Goal: Information Seeking & Learning: Learn about a topic

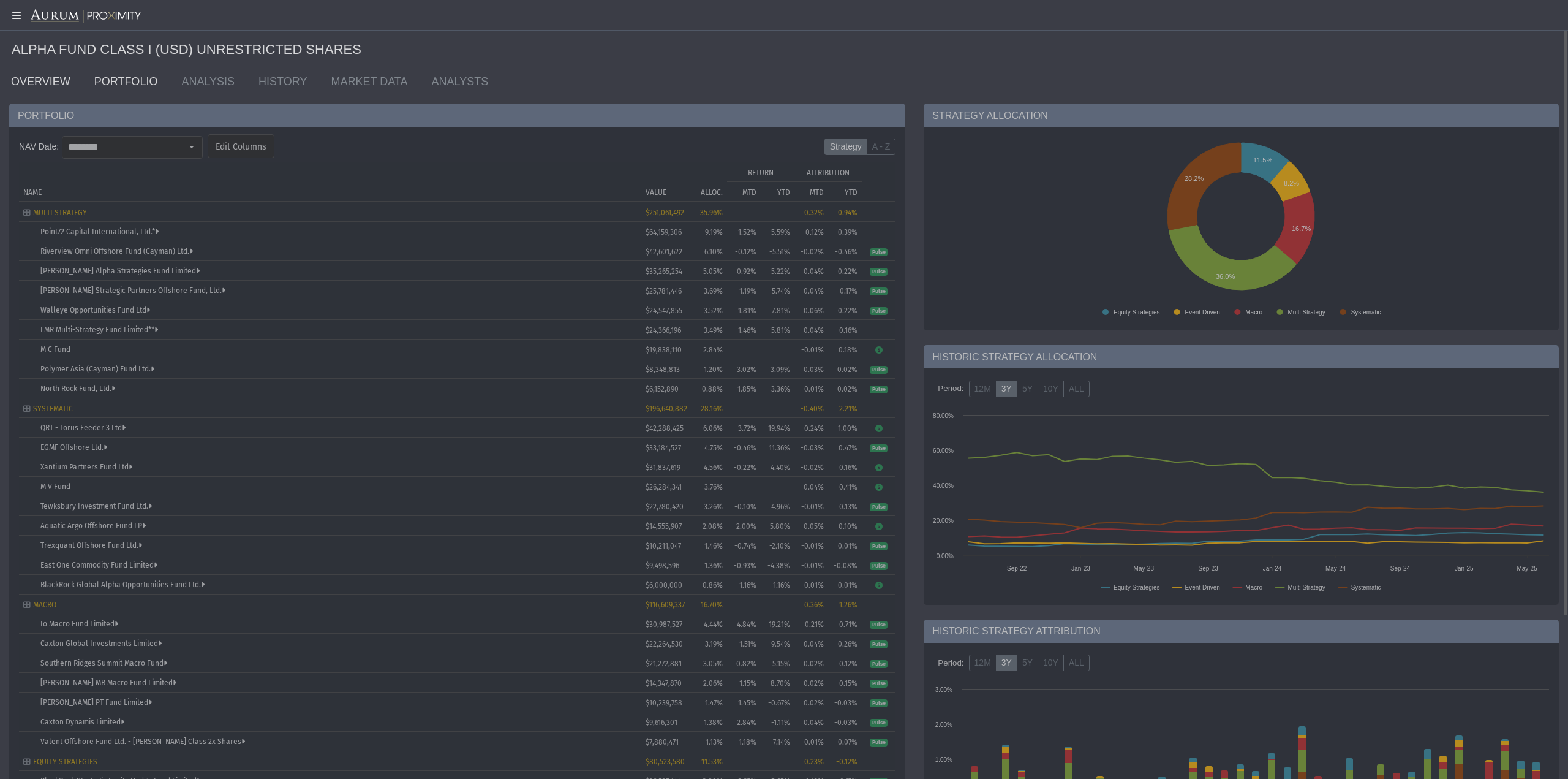
click at [40, 79] on link "OVERVIEW" at bounding box center [43, 82] width 83 height 25
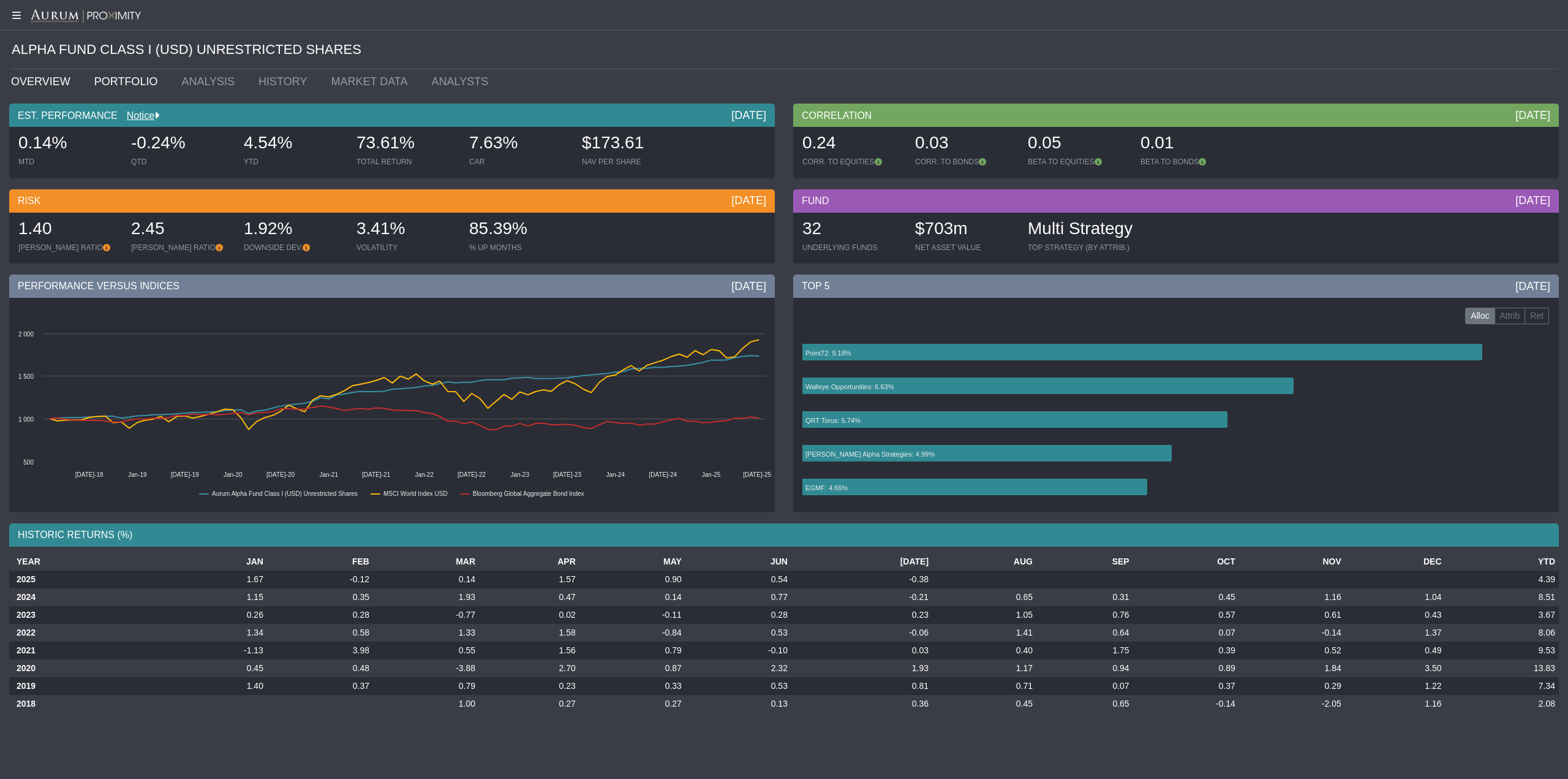
click at [107, 79] on link "PORTFOLIO" at bounding box center [129, 82] width 88 height 25
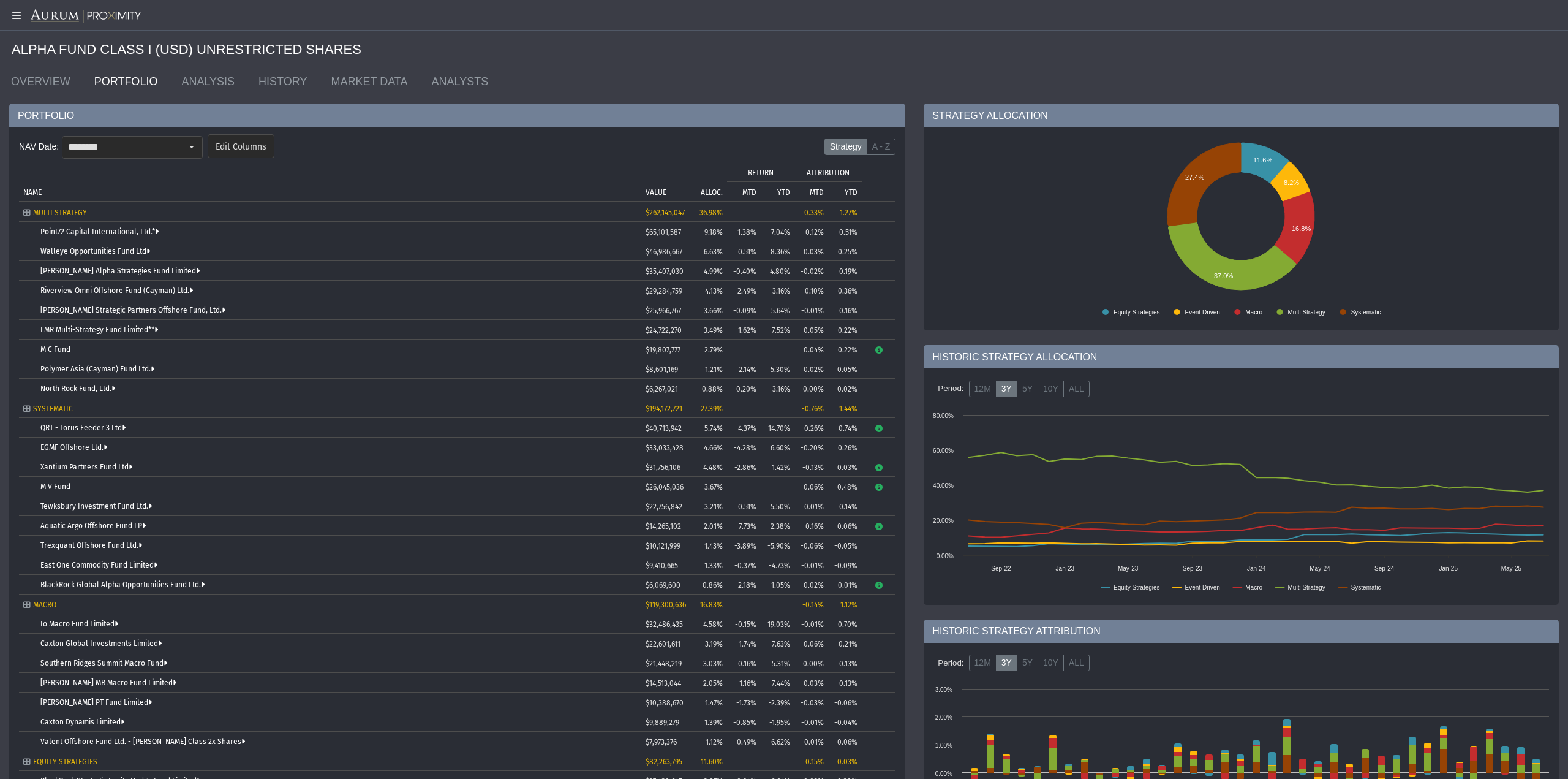
click at [123, 230] on link "Point72 Capital International, Ltd.*" at bounding box center [99, 231] width 118 height 9
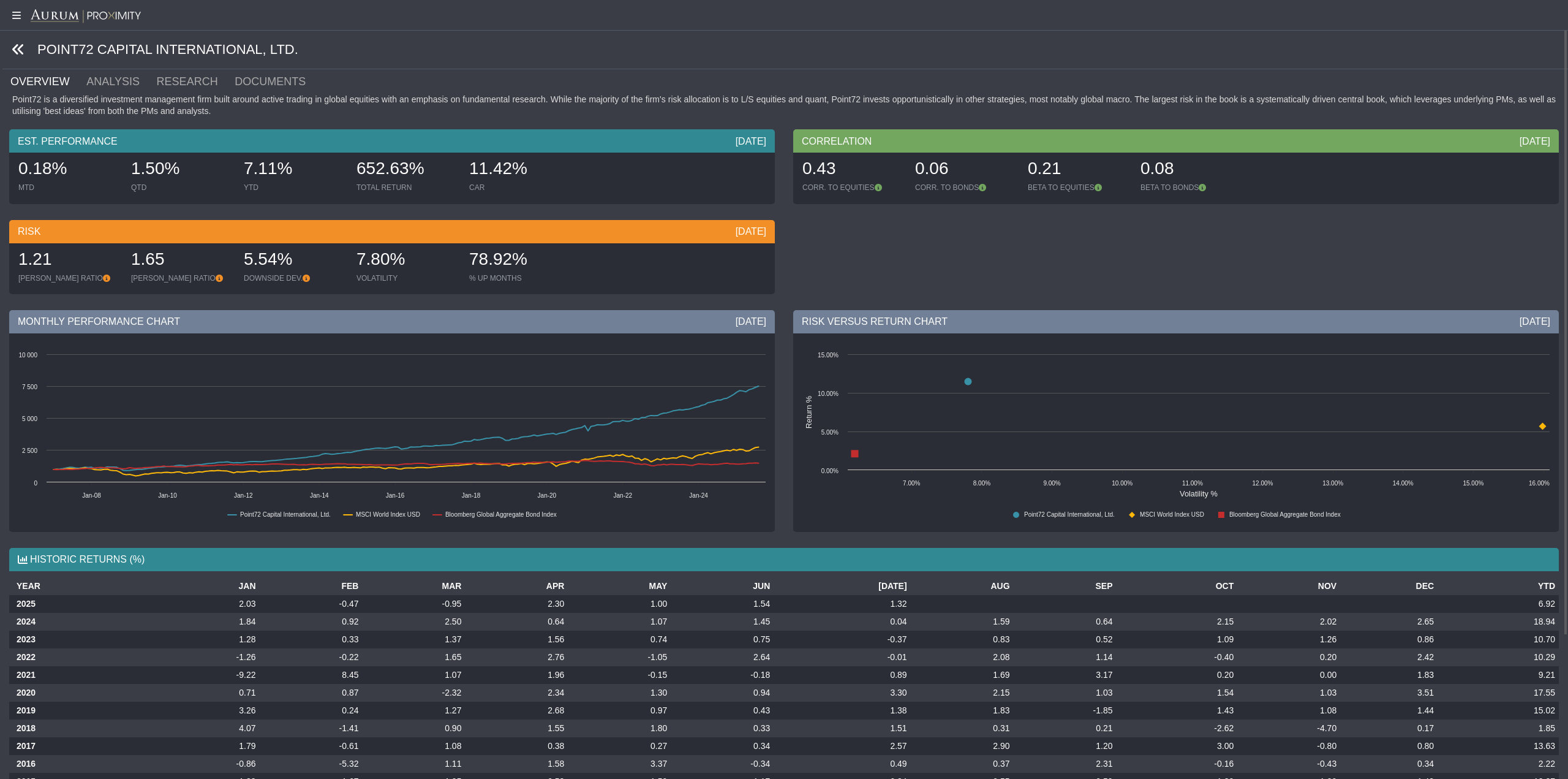
click at [23, 52] on icon at bounding box center [18, 49] width 13 height 13
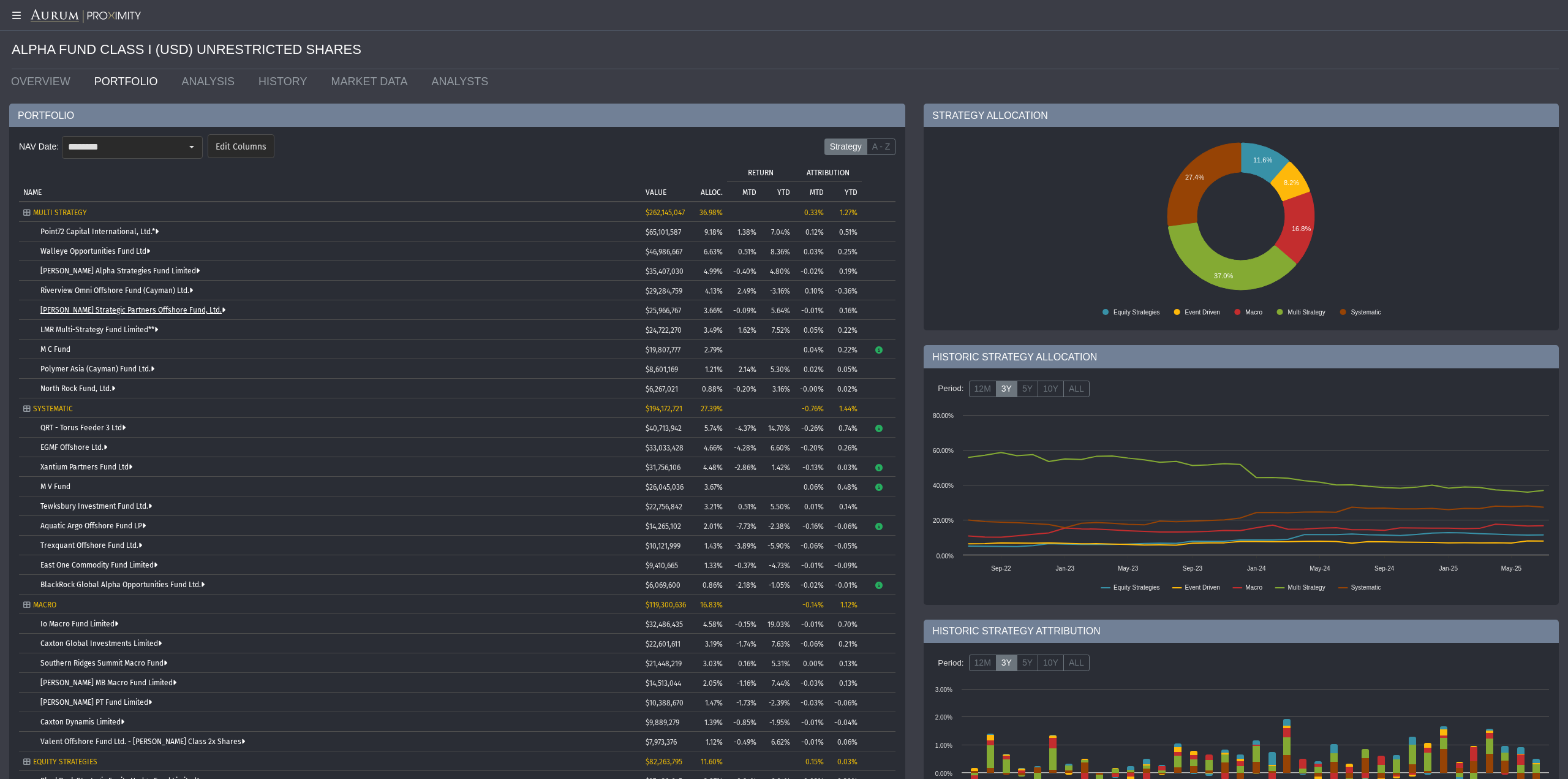
click at [82, 307] on link "[PERSON_NAME] Strategic Partners Offshore Fund, Ltd." at bounding box center [133, 310] width 185 height 9
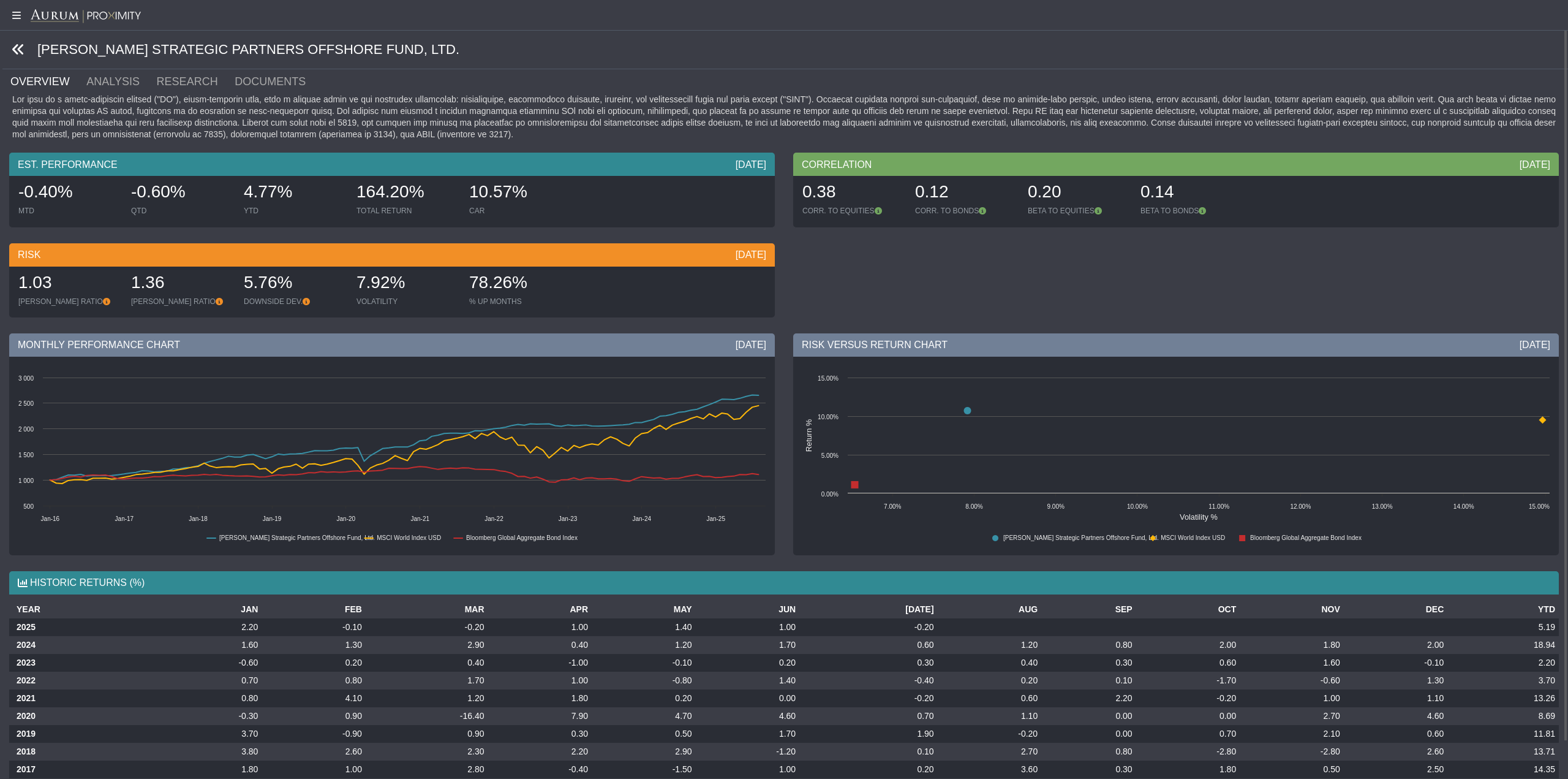
click at [22, 49] on icon at bounding box center [18, 49] width 13 height 13
